Goal: Information Seeking & Learning: Learn about a topic

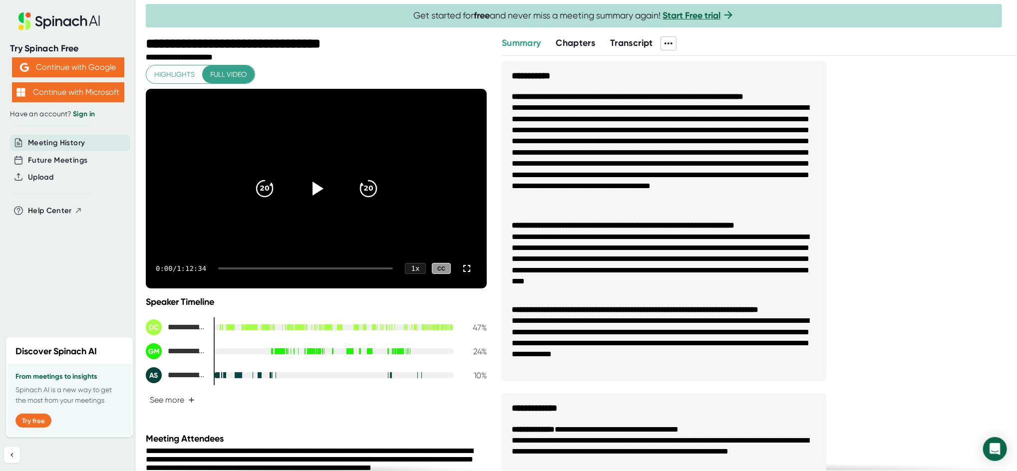
drag, startPoint x: 576, startPoint y: 35, endPoint x: 569, endPoint y: 36, distance: 7.6
click at [572, 36] on button "Chapters" at bounding box center [575, 42] width 39 height 13
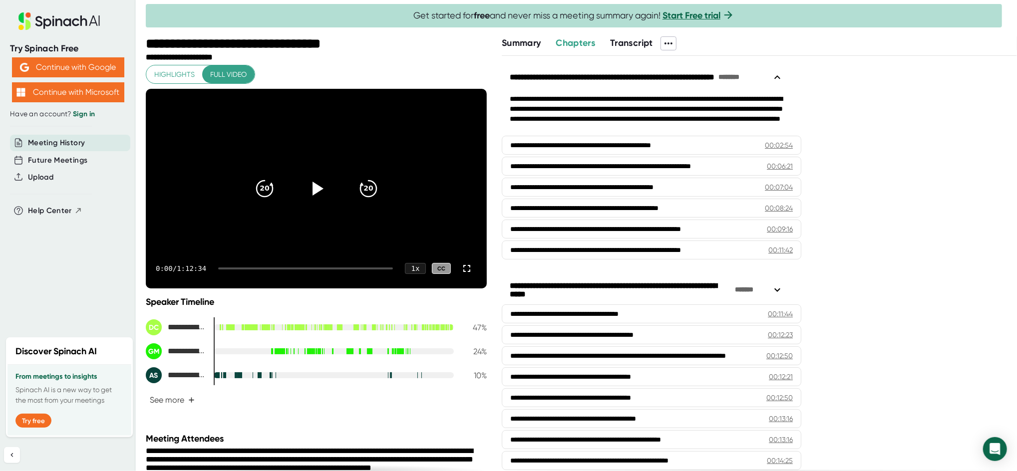
click at [521, 42] on span "Summary" at bounding box center [521, 42] width 39 height 11
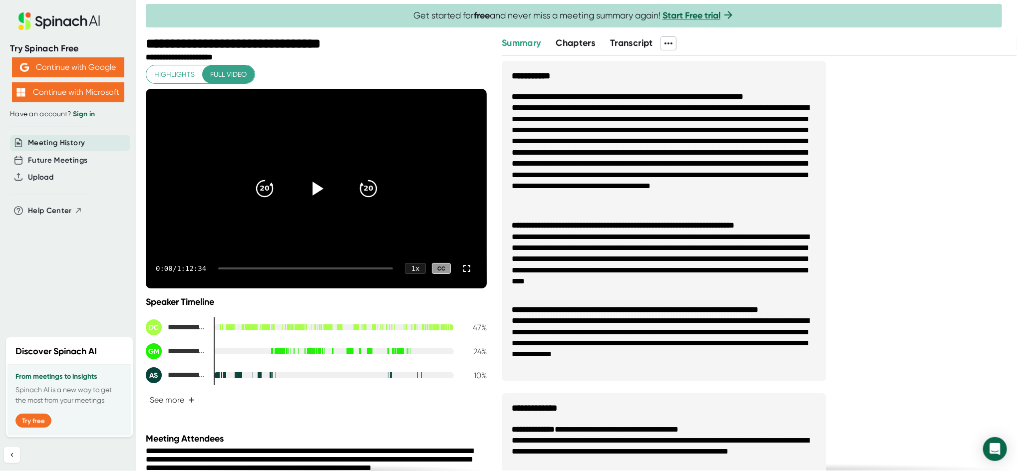
click at [634, 45] on span "Transcript" at bounding box center [631, 42] width 43 height 11
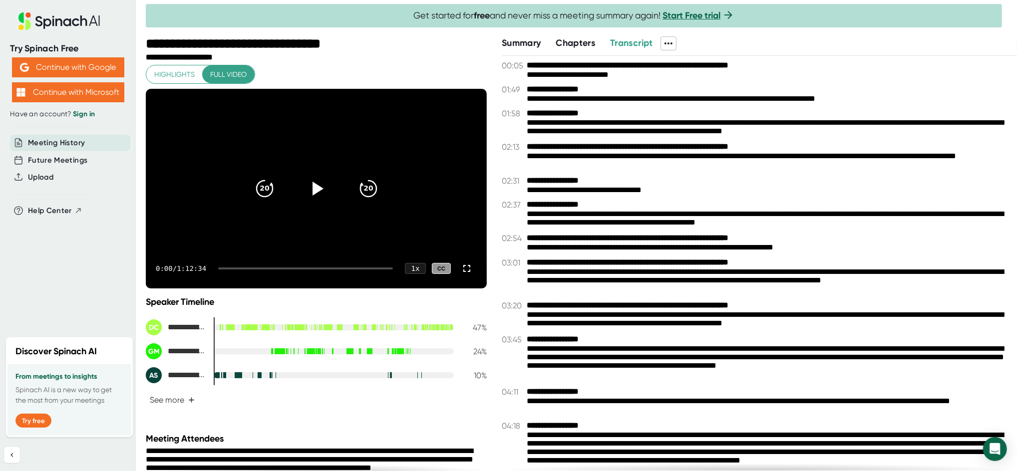
click at [577, 43] on span "Chapters" at bounding box center [575, 42] width 39 height 11
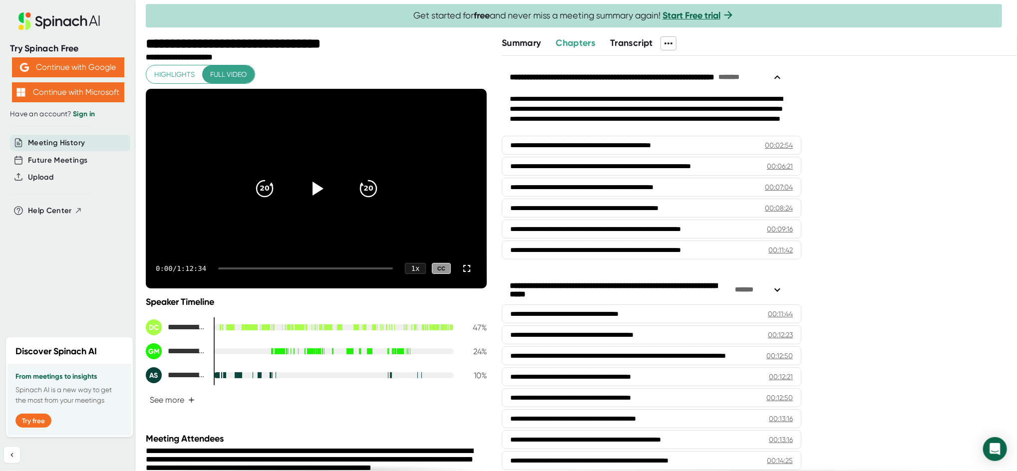
click at [625, 40] on span "Transcript" at bounding box center [631, 42] width 43 height 11
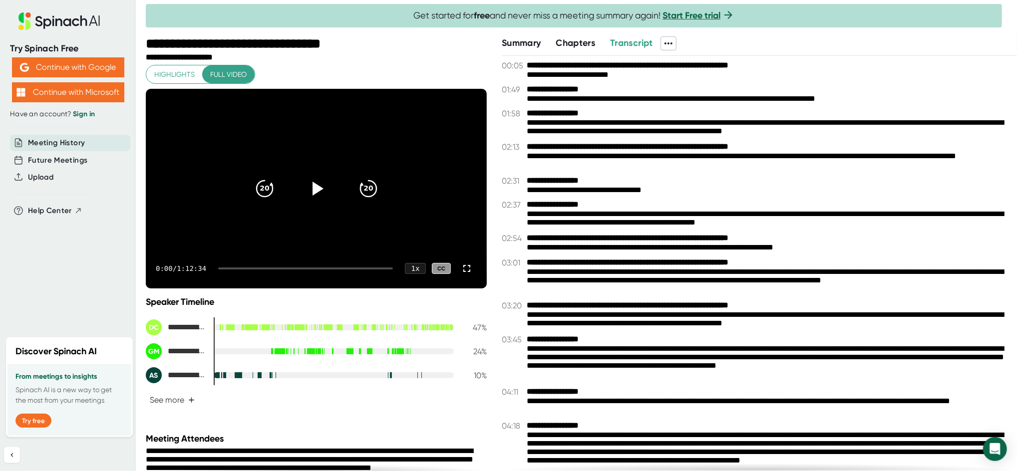
click at [592, 42] on span "Chapters" at bounding box center [575, 42] width 39 height 11
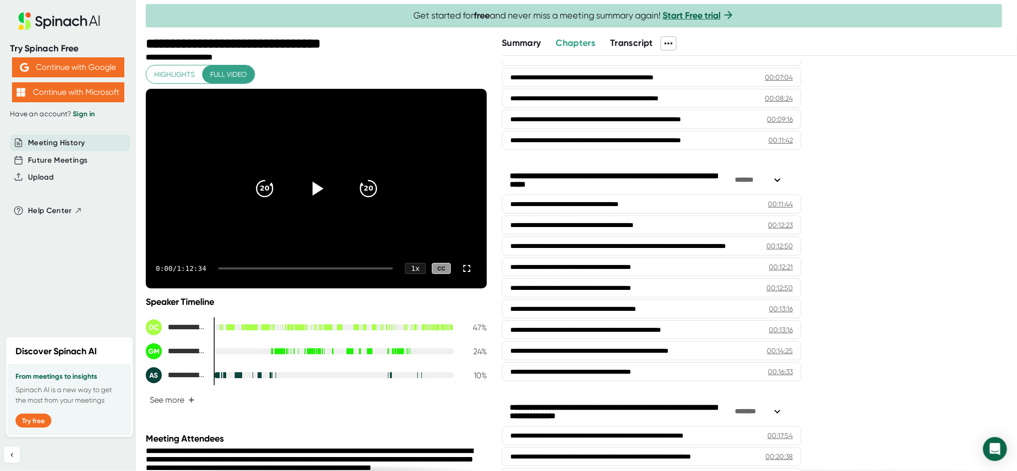
scroll to position [133, 0]
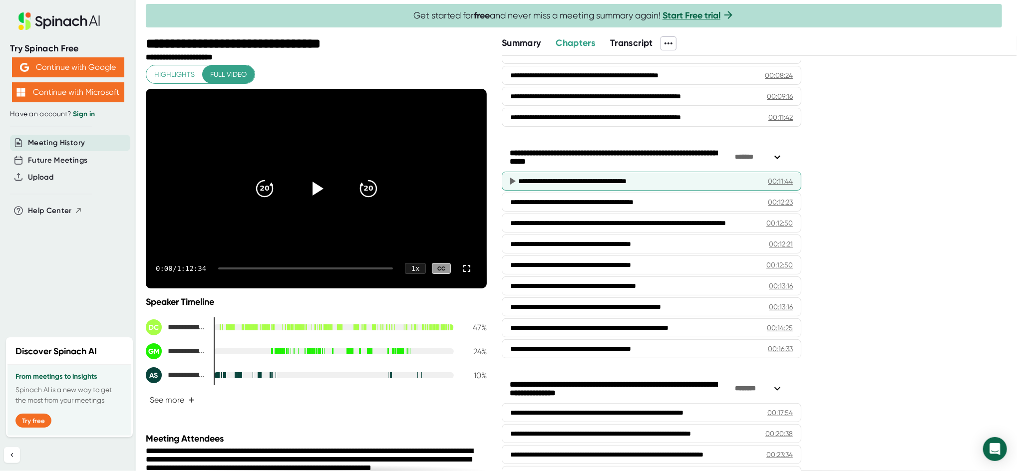
click at [509, 181] on icon at bounding box center [512, 181] width 12 height 12
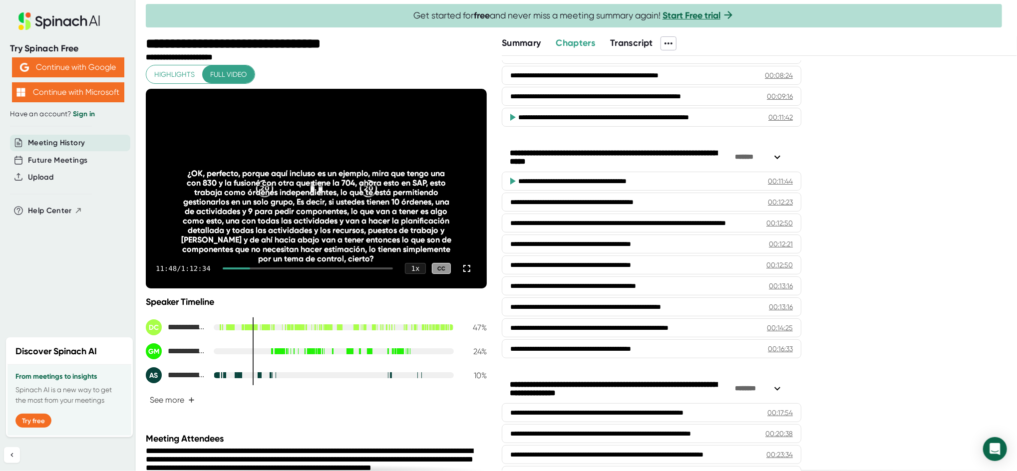
click at [307, 186] on div "¿OK, perfecto, porque aquí incluso es un ejemplo, mira que tengo una con 830 y …" at bounding box center [316, 216] width 273 height 95
click at [349, 121] on video at bounding box center [316, 189] width 341 height 200
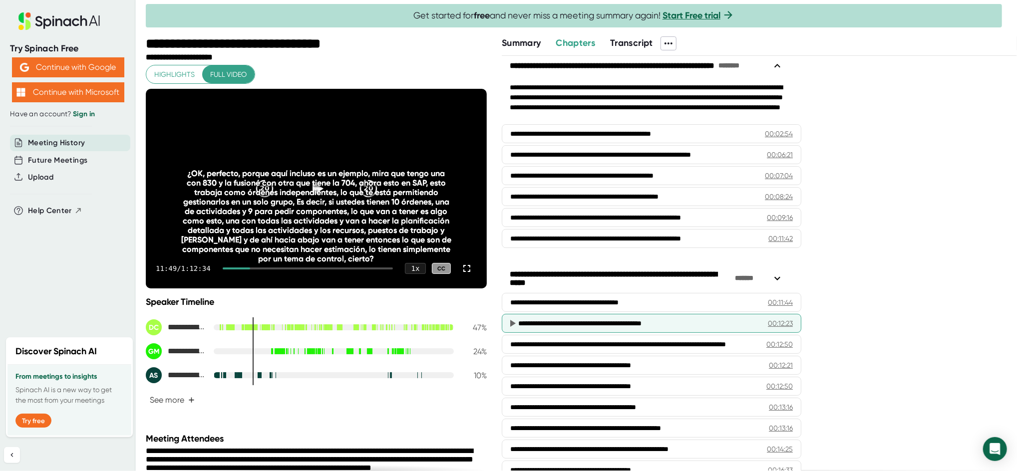
scroll to position [0, 0]
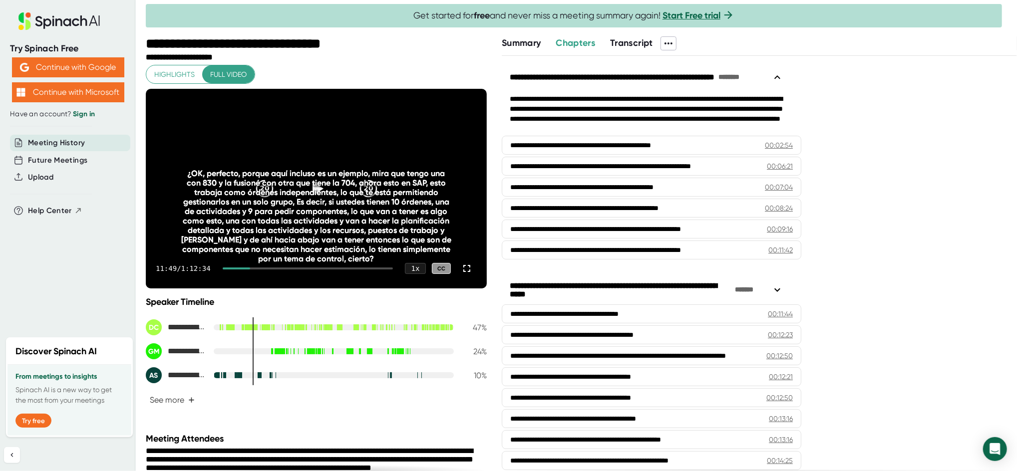
click at [522, 37] on span "Summary" at bounding box center [521, 42] width 39 height 11
